Goal: Information Seeking & Learning: Learn about a topic

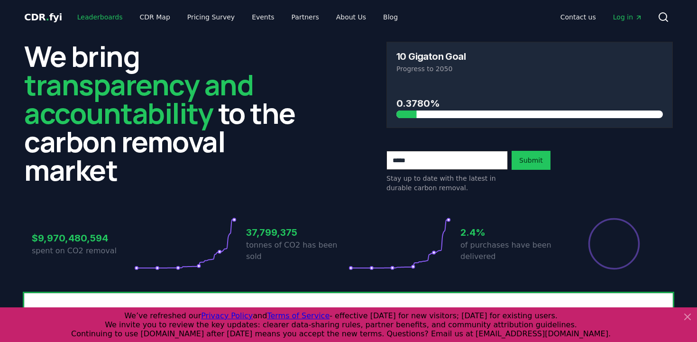
click at [92, 18] on link "Leaderboards" at bounding box center [100, 17] width 61 height 17
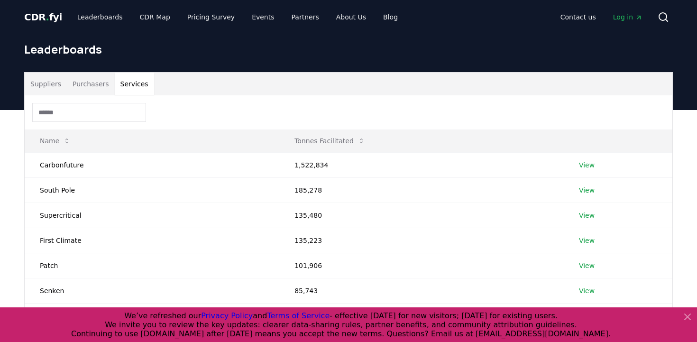
click at [131, 85] on button "Services" at bounding box center [134, 84] width 39 height 23
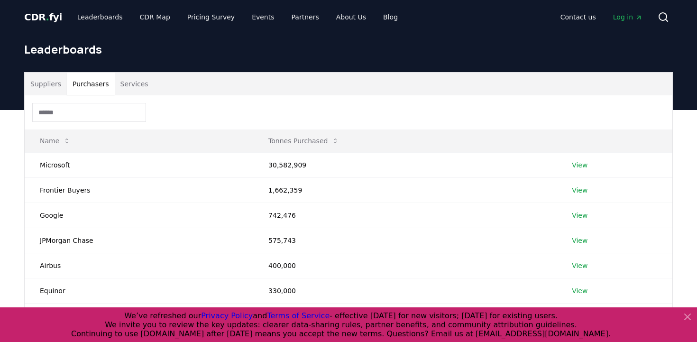
click at [96, 88] on button "Purchasers" at bounding box center [91, 84] width 48 height 23
click at [132, 93] on button "Services" at bounding box center [134, 84] width 39 height 23
click at [79, 85] on button "Purchasers" at bounding box center [91, 84] width 48 height 23
click at [77, 114] on input at bounding box center [89, 112] width 114 height 19
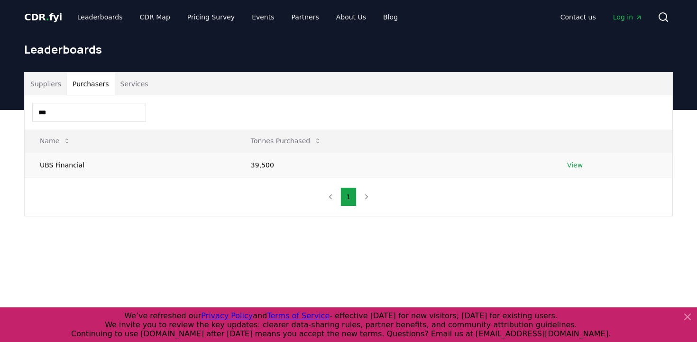
type input "***"
click at [575, 167] on link "View" at bounding box center [575, 164] width 16 height 9
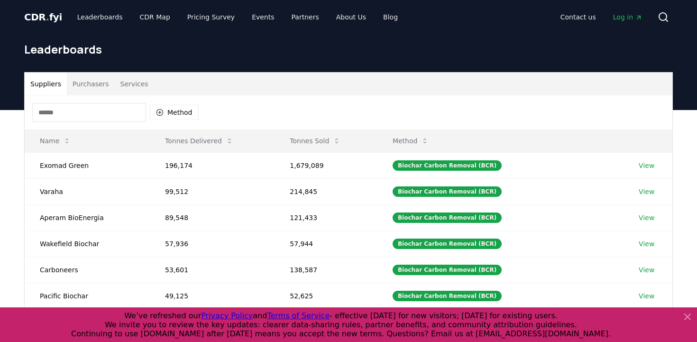
click at [80, 105] on input at bounding box center [89, 112] width 114 height 19
click at [134, 85] on button "Services" at bounding box center [134, 84] width 39 height 23
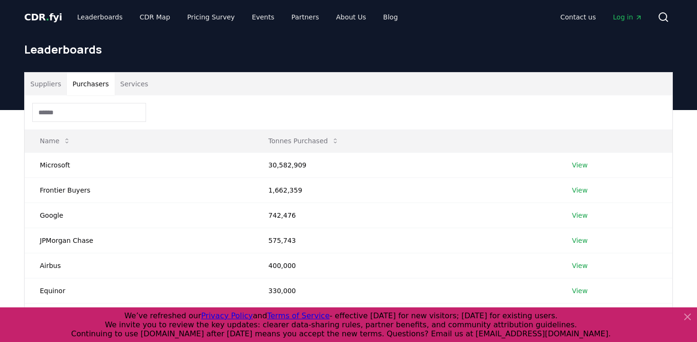
click at [85, 85] on button "Purchasers" at bounding box center [91, 84] width 48 height 23
click at [75, 114] on input at bounding box center [89, 112] width 114 height 19
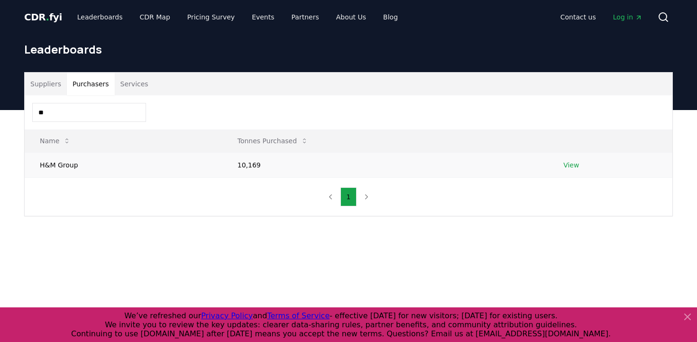
type input "**"
click at [572, 161] on link "View" at bounding box center [571, 164] width 16 height 9
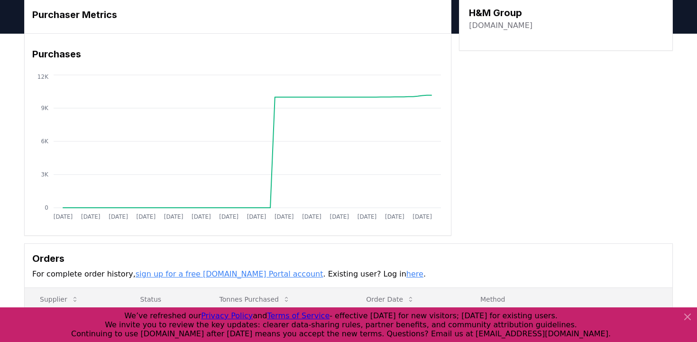
scroll to position [26, 0]
